Goal: Find specific page/section: Find specific page/section

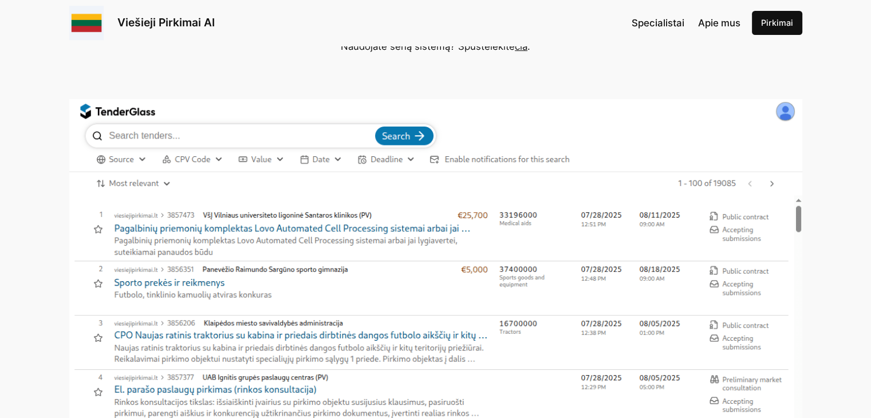
scroll to position [229, 0]
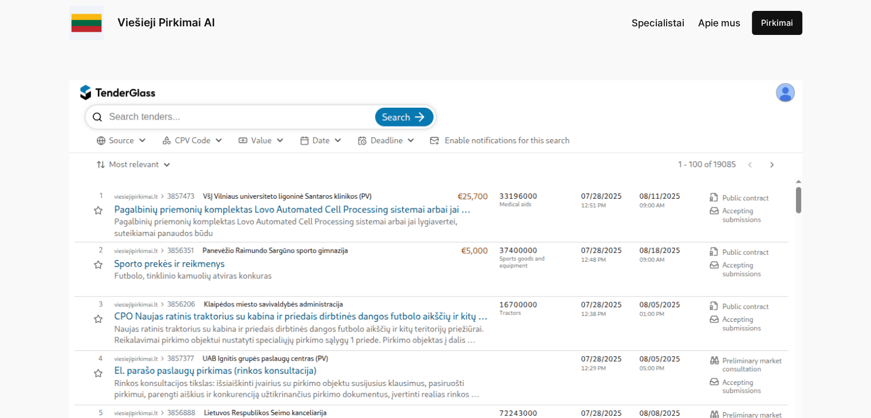
click at [188, 116] on img at bounding box center [435, 295] width 733 height 430
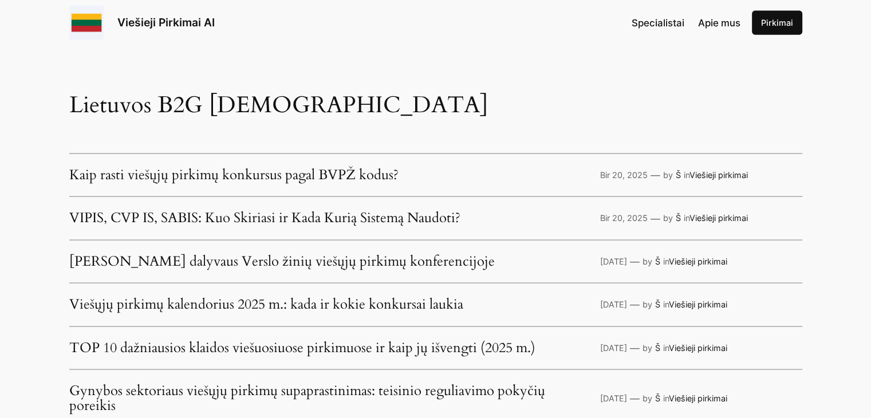
scroll to position [2518, 0]
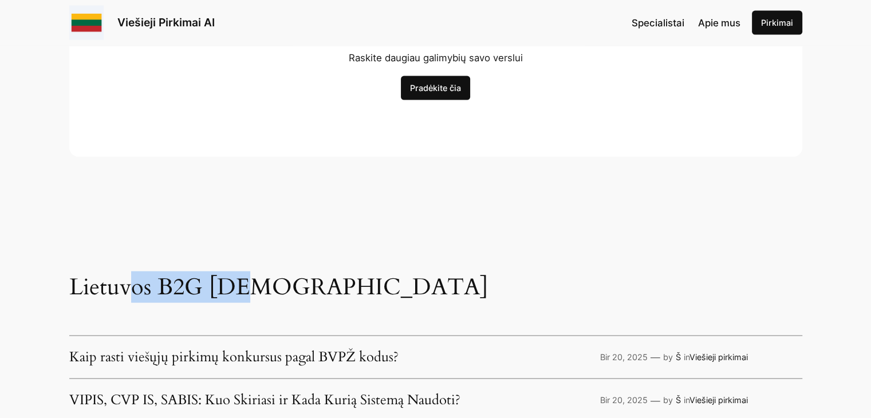
drag, startPoint x: 134, startPoint y: 276, endPoint x: 234, endPoint y: 278, distance: 100.2
click at [234, 278] on h2 "Lietuvos B2G [DEMOGRAPHIC_DATA]" at bounding box center [435, 287] width 733 height 23
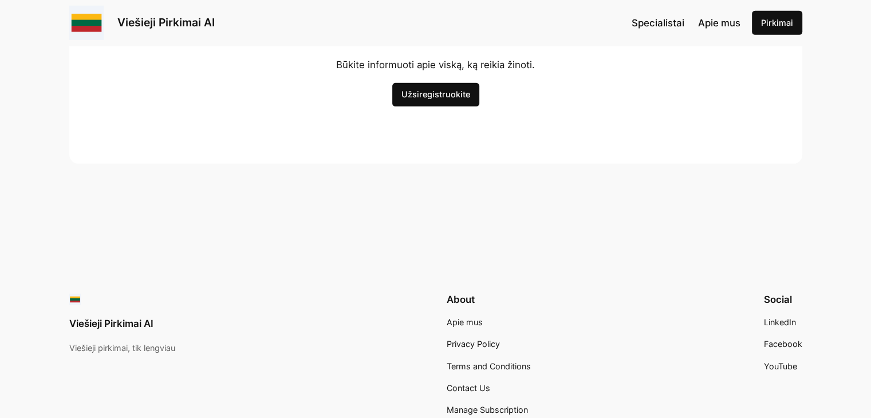
scroll to position [3440, 0]
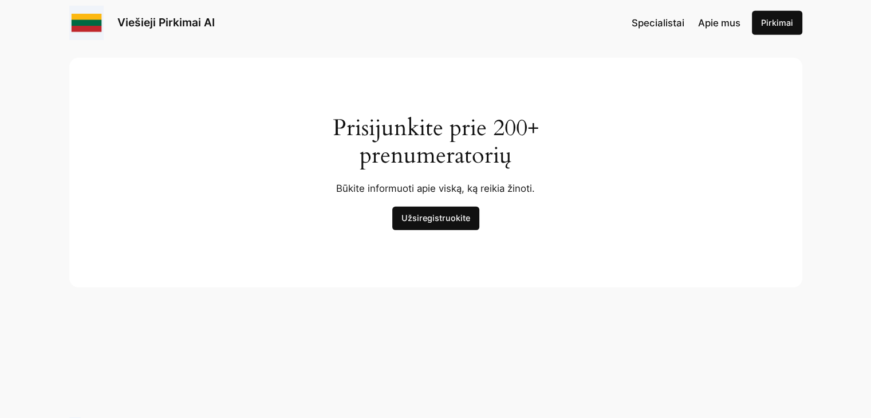
click at [674, 20] on span "Specialistai" at bounding box center [657, 22] width 53 height 11
